Goal: Task Accomplishment & Management: Complete application form

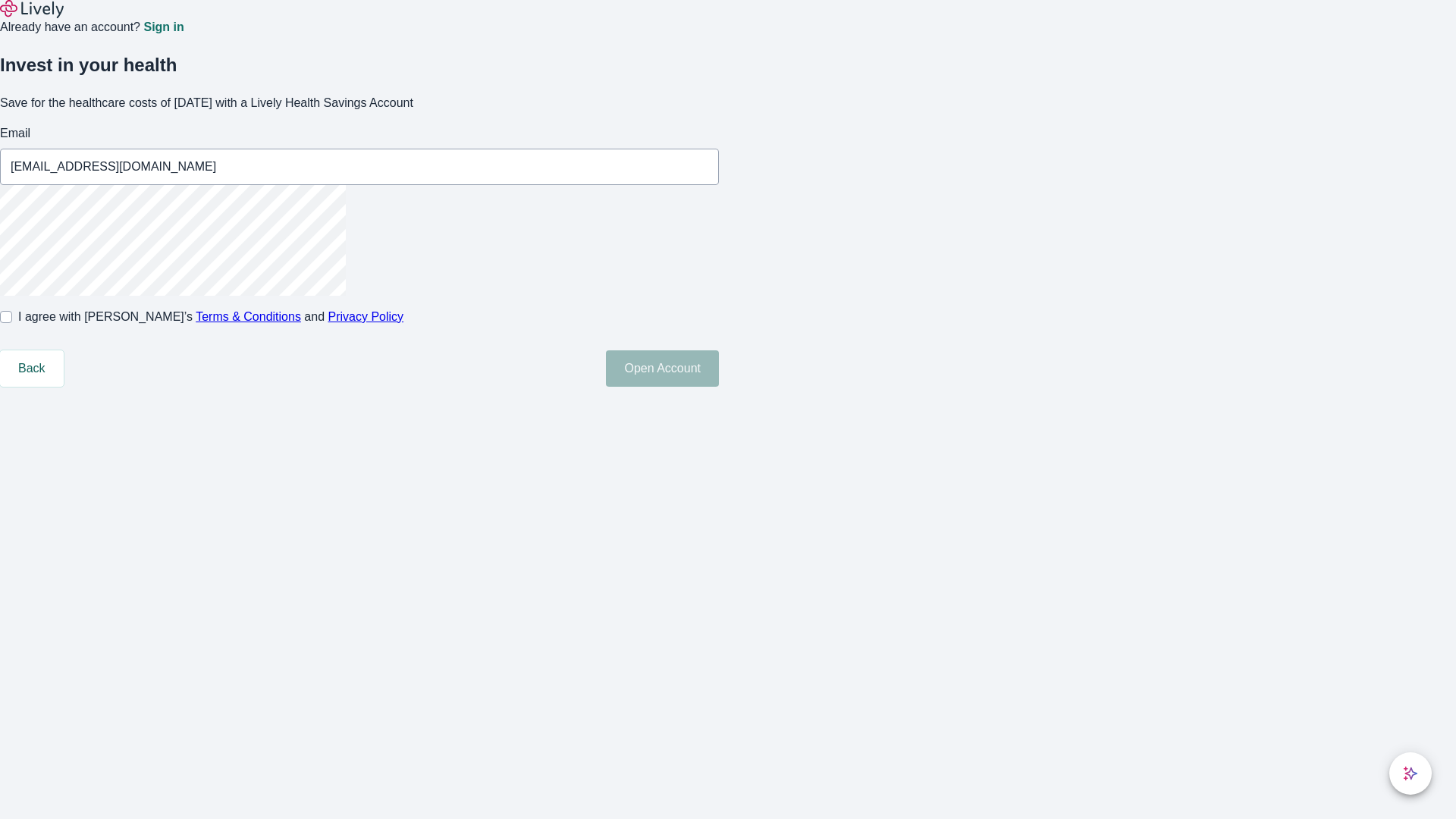
click at [13, 323] on input "I agree with Lively’s Terms & Conditions and Privacy Policy" at bounding box center [6, 316] width 13 height 13
checkbox input "true"
click at [719, 387] on button "Open Account" at bounding box center [662, 368] width 113 height 37
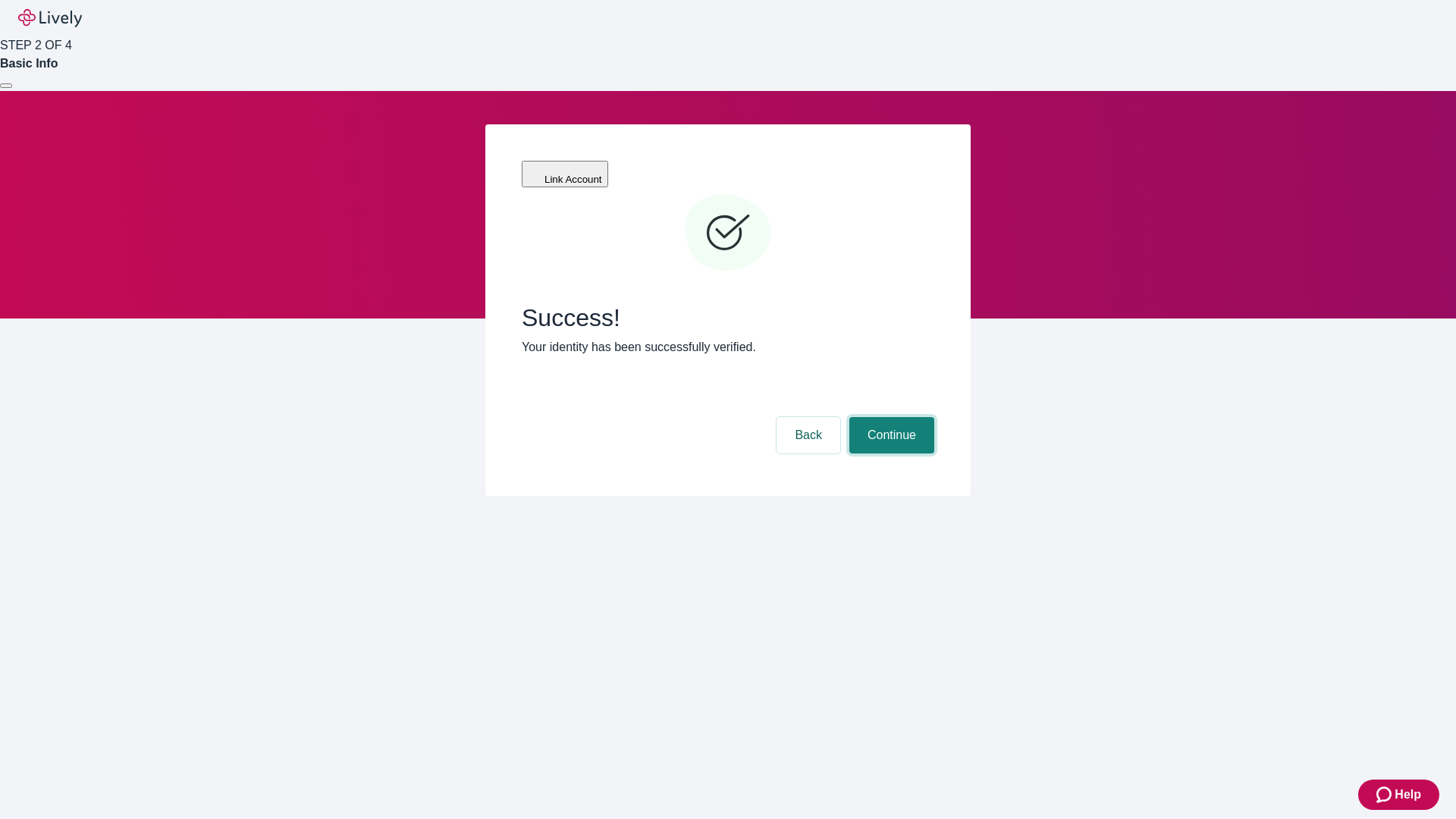
click at [890, 417] on button "Continue" at bounding box center [892, 435] width 85 height 37
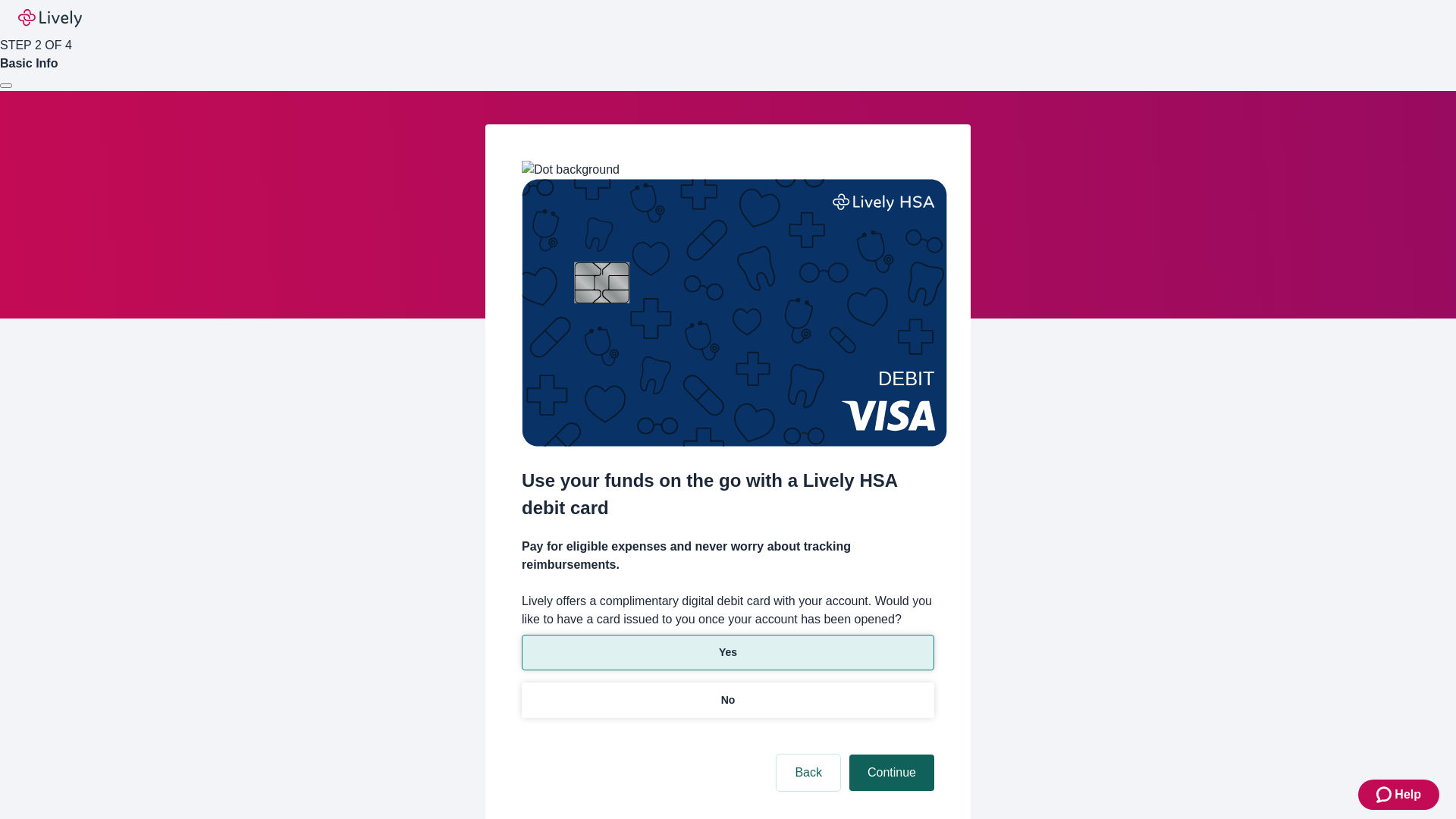
click at [728, 644] on p "Yes" at bounding box center [728, 652] width 18 height 15
click at [890, 754] on button "Continue" at bounding box center [892, 773] width 85 height 37
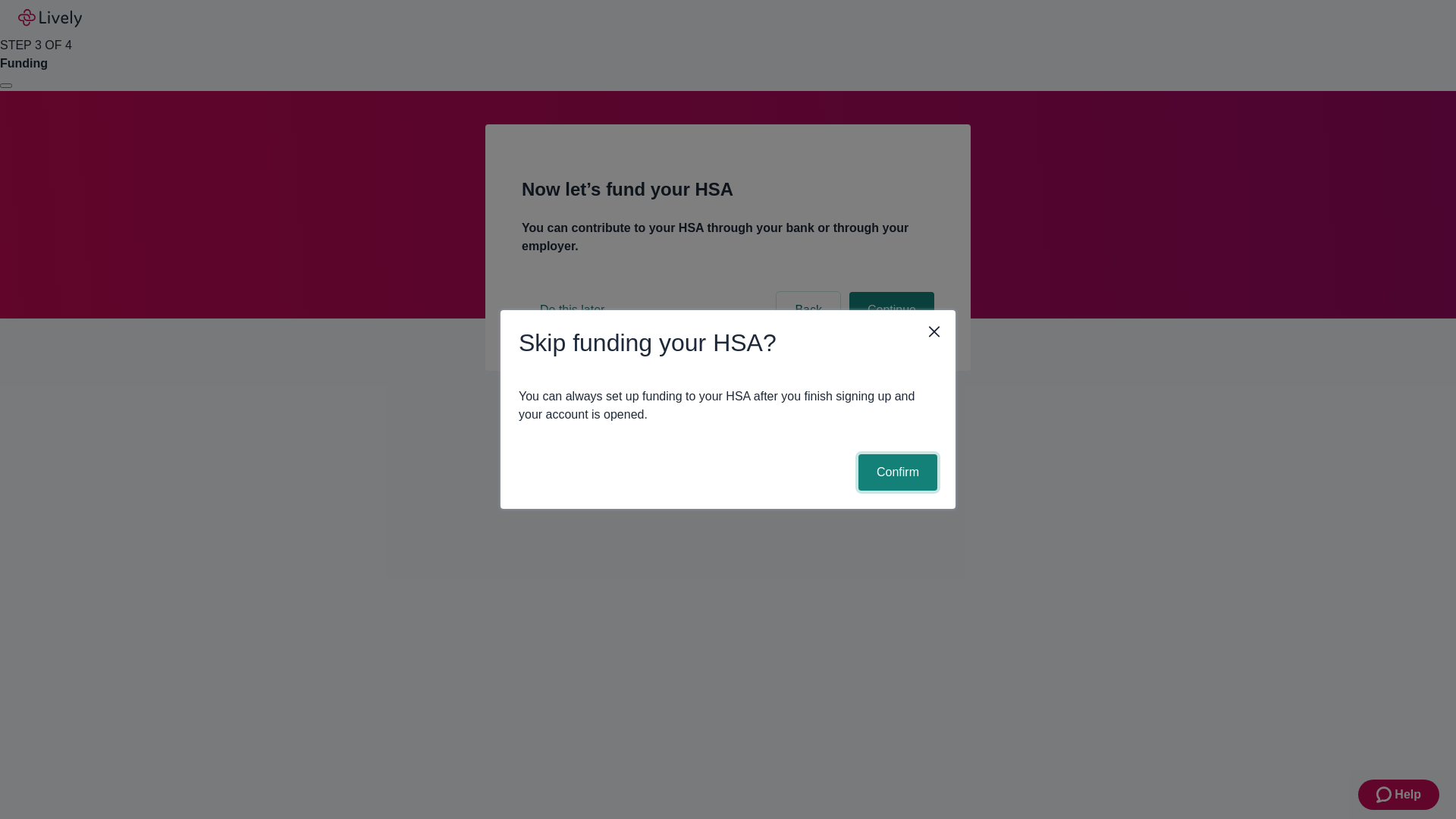
click at [896, 472] on button "Confirm" at bounding box center [899, 473] width 79 height 37
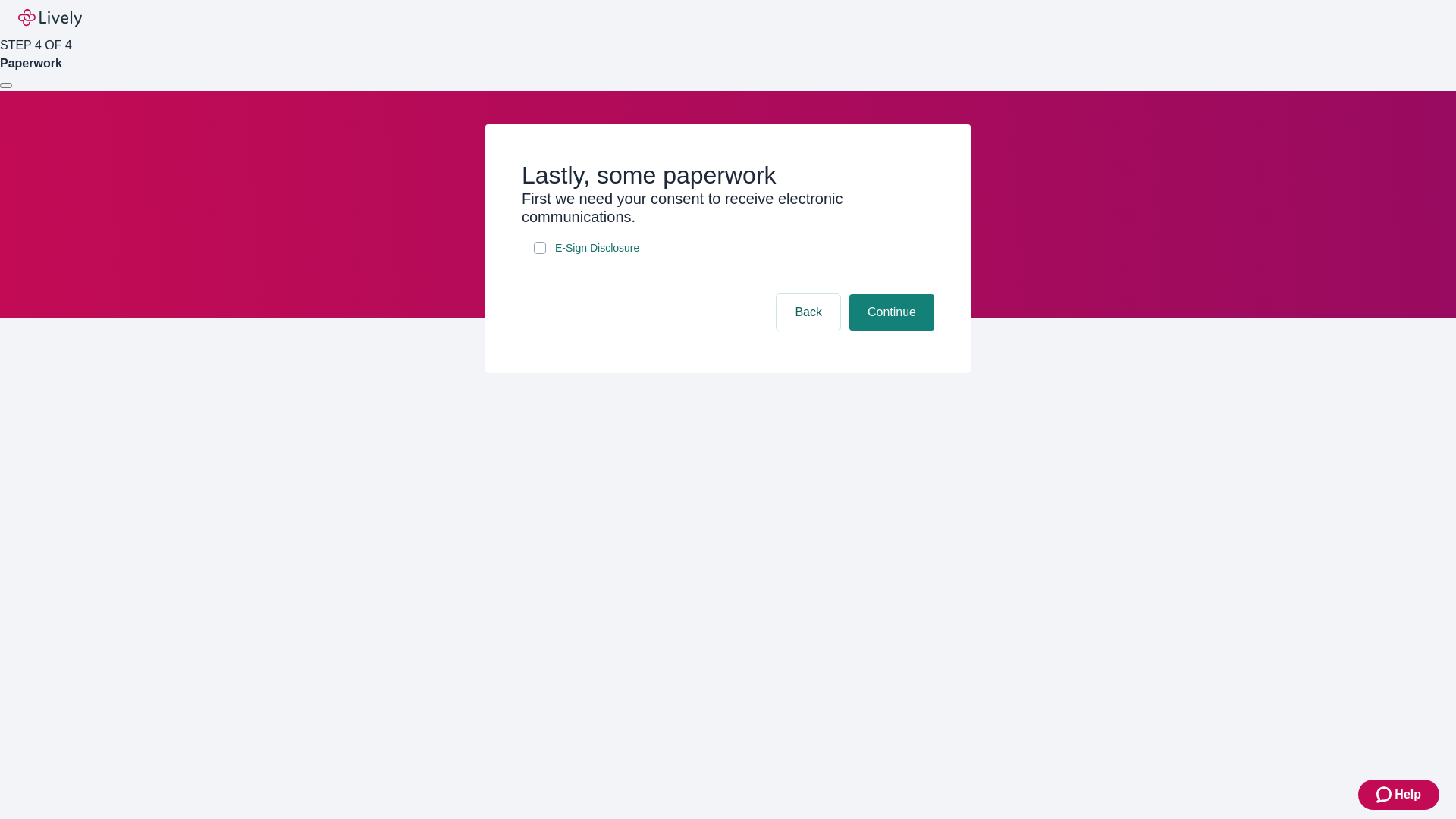
click at [540, 254] on input "E-Sign Disclosure" at bounding box center [540, 248] width 13 height 13
checkbox input "true"
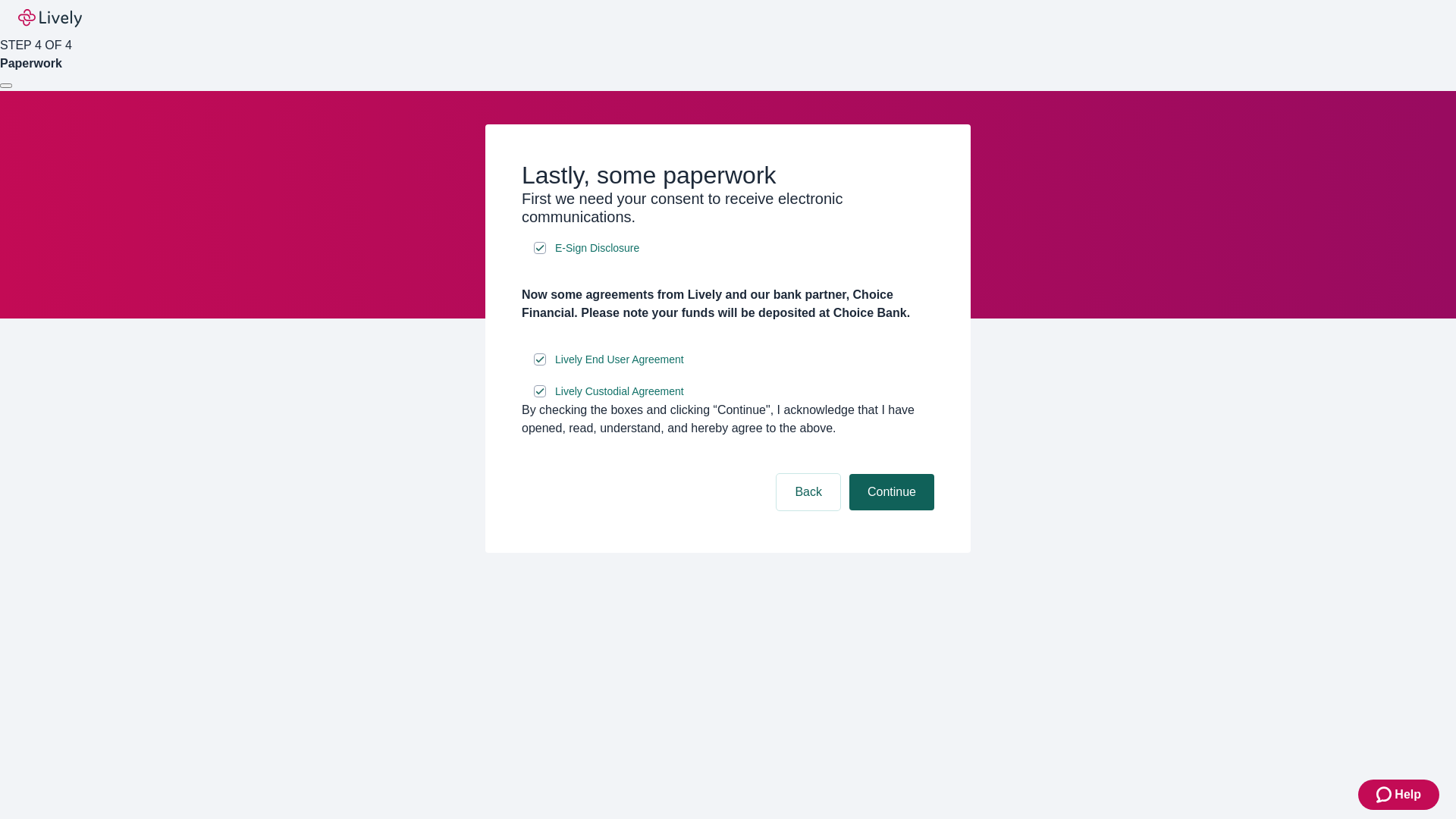
click at [890, 511] on button "Continue" at bounding box center [892, 492] width 85 height 37
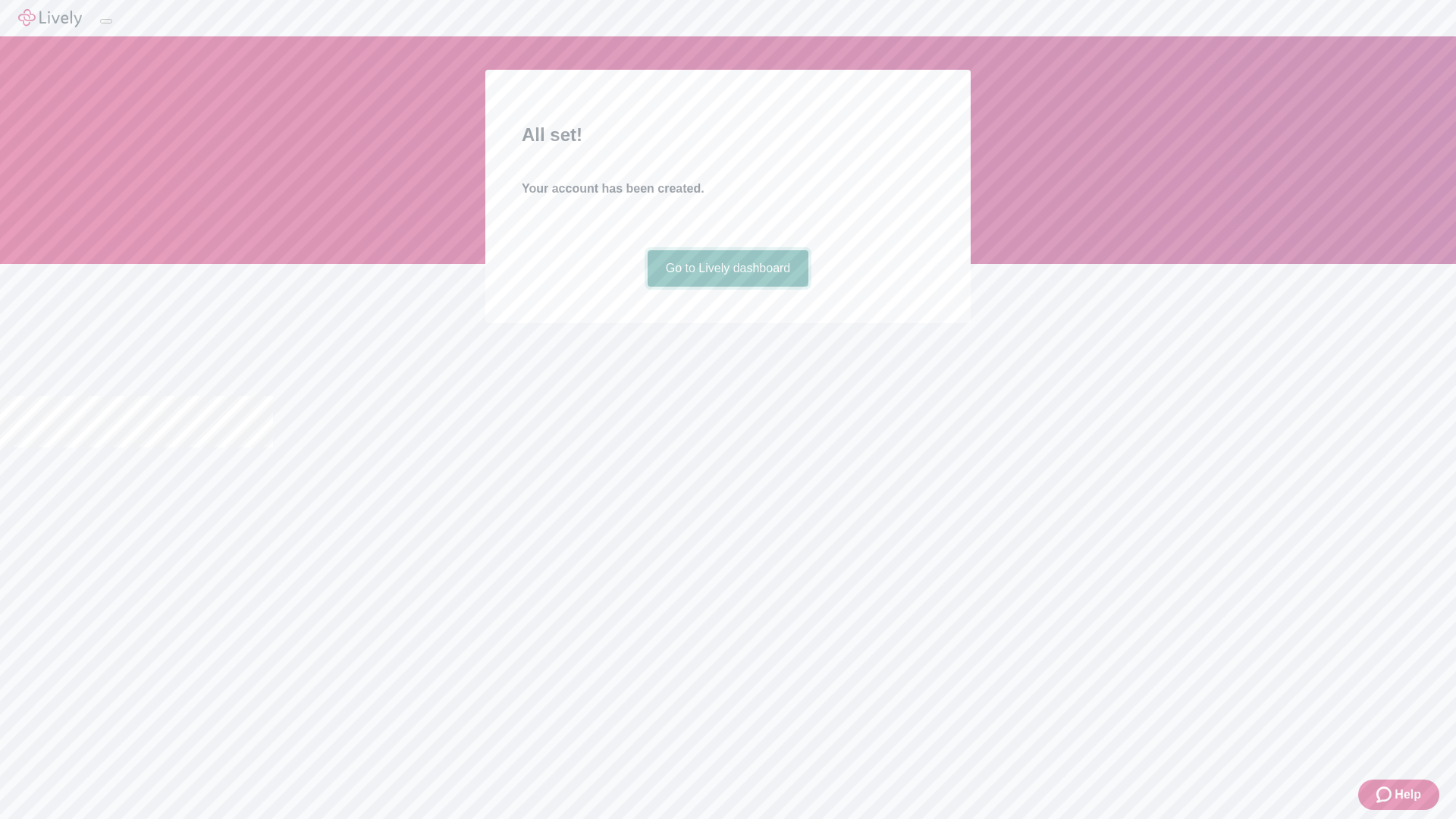
click at [728, 286] on link "Go to Lively dashboard" at bounding box center [728, 269] width 162 height 37
